Goal: Find specific page/section: Find specific page/section

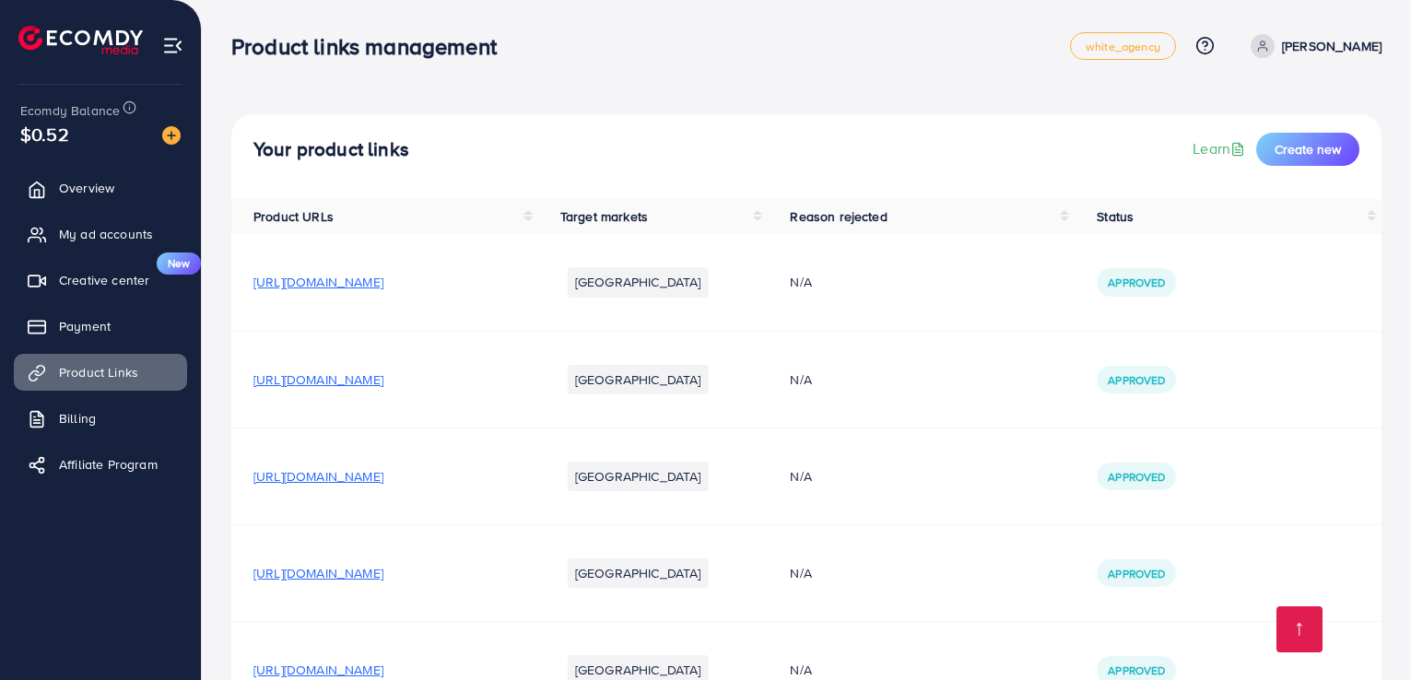
scroll to position [467, 0]
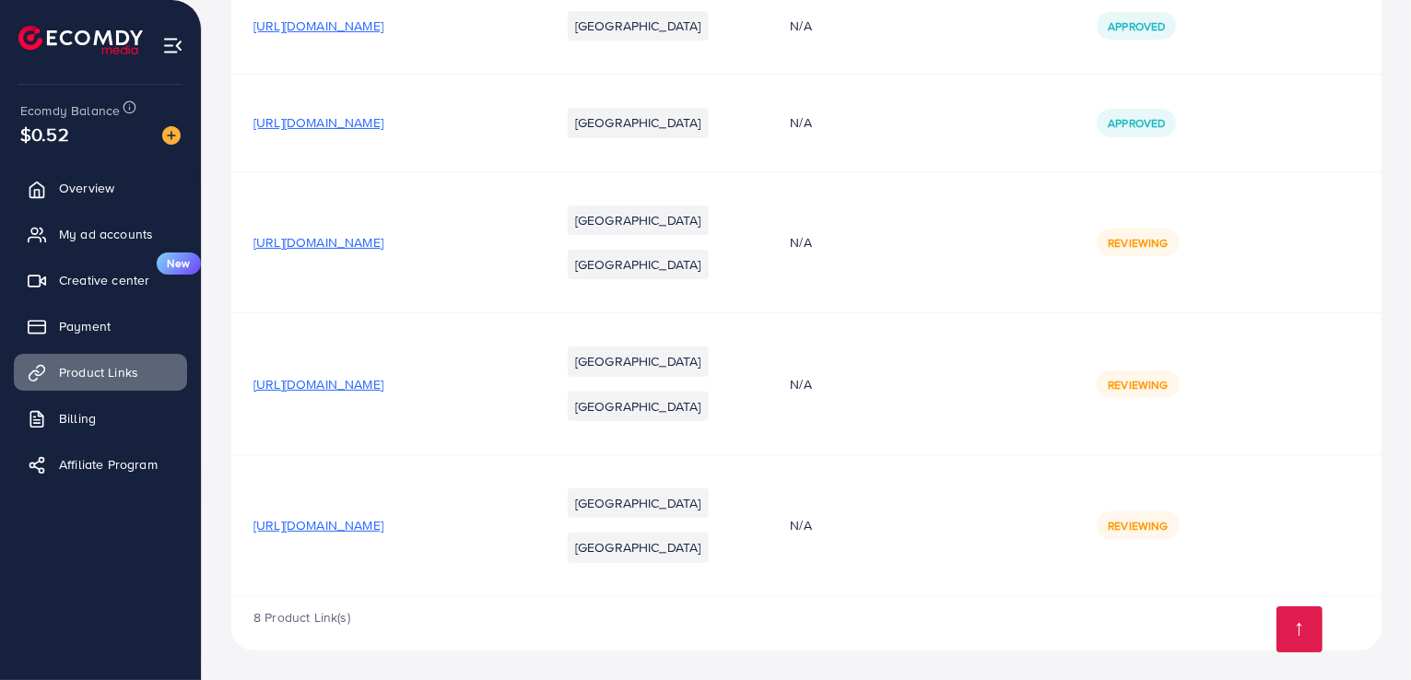
scroll to position [620, 0]
